Goal: Complete application form

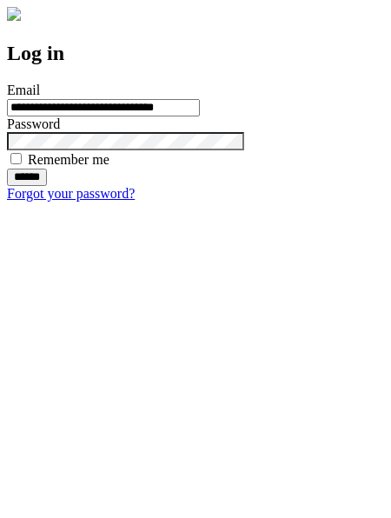
type input "**********"
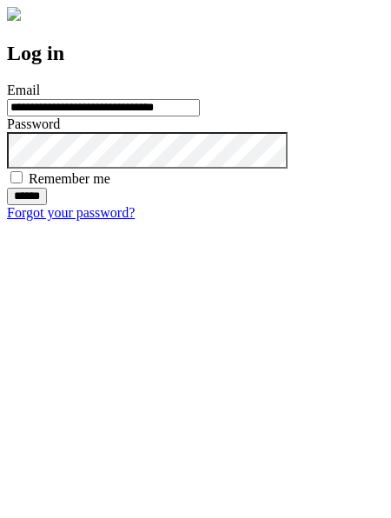
click at [47, 205] on input "******" at bounding box center [27, 196] width 40 height 17
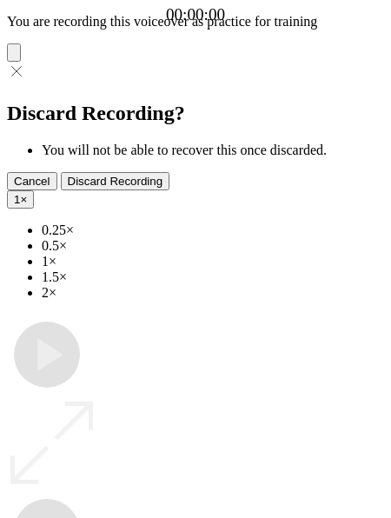
type input "**********"
